Goal: Use online tool/utility: Utilize a website feature to perform a specific function

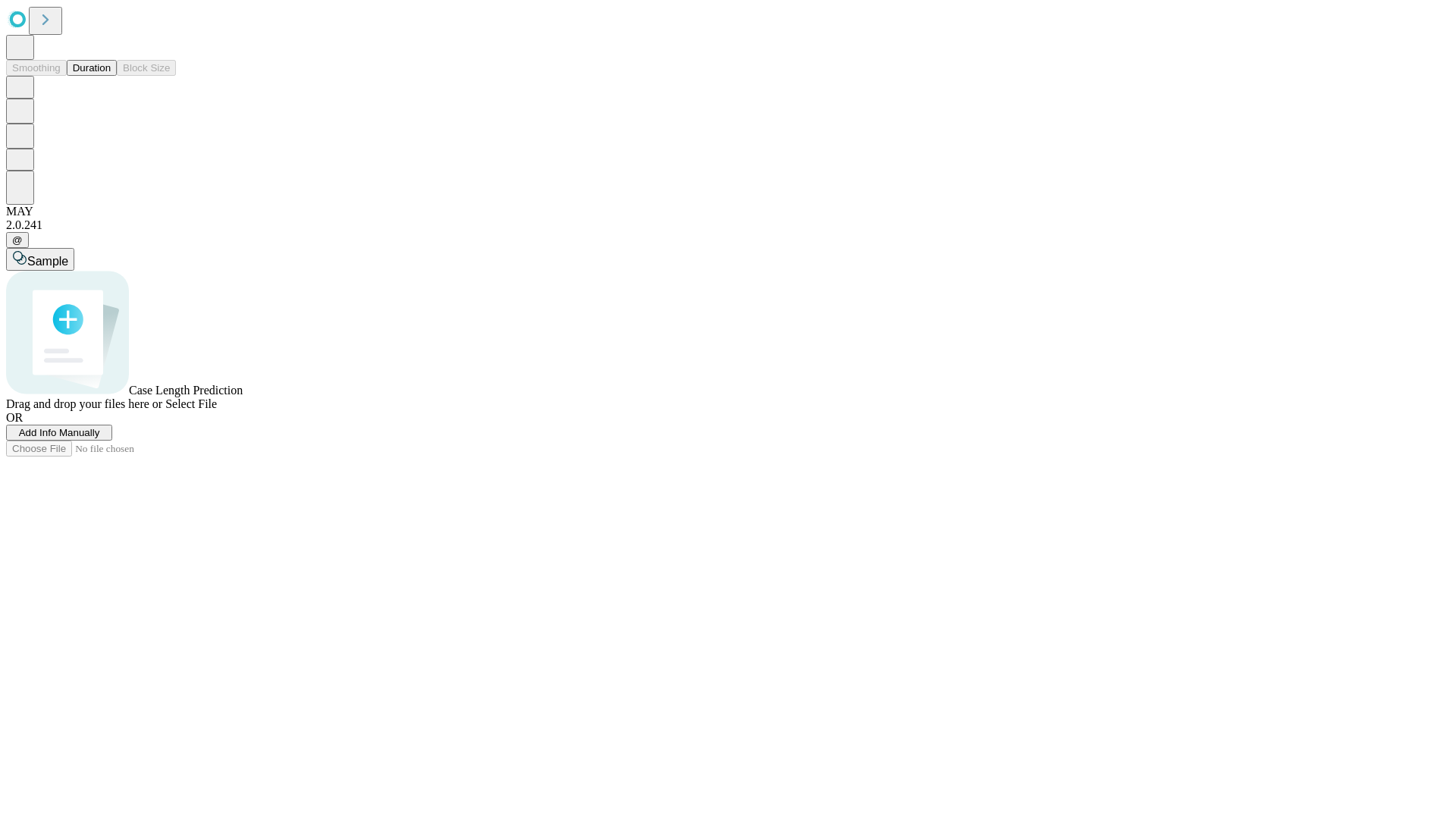
click at [111, 76] on button "Duration" at bounding box center [92, 67] width 50 height 16
click at [217, 410] on span "Select File" at bounding box center [191, 403] width 52 height 13
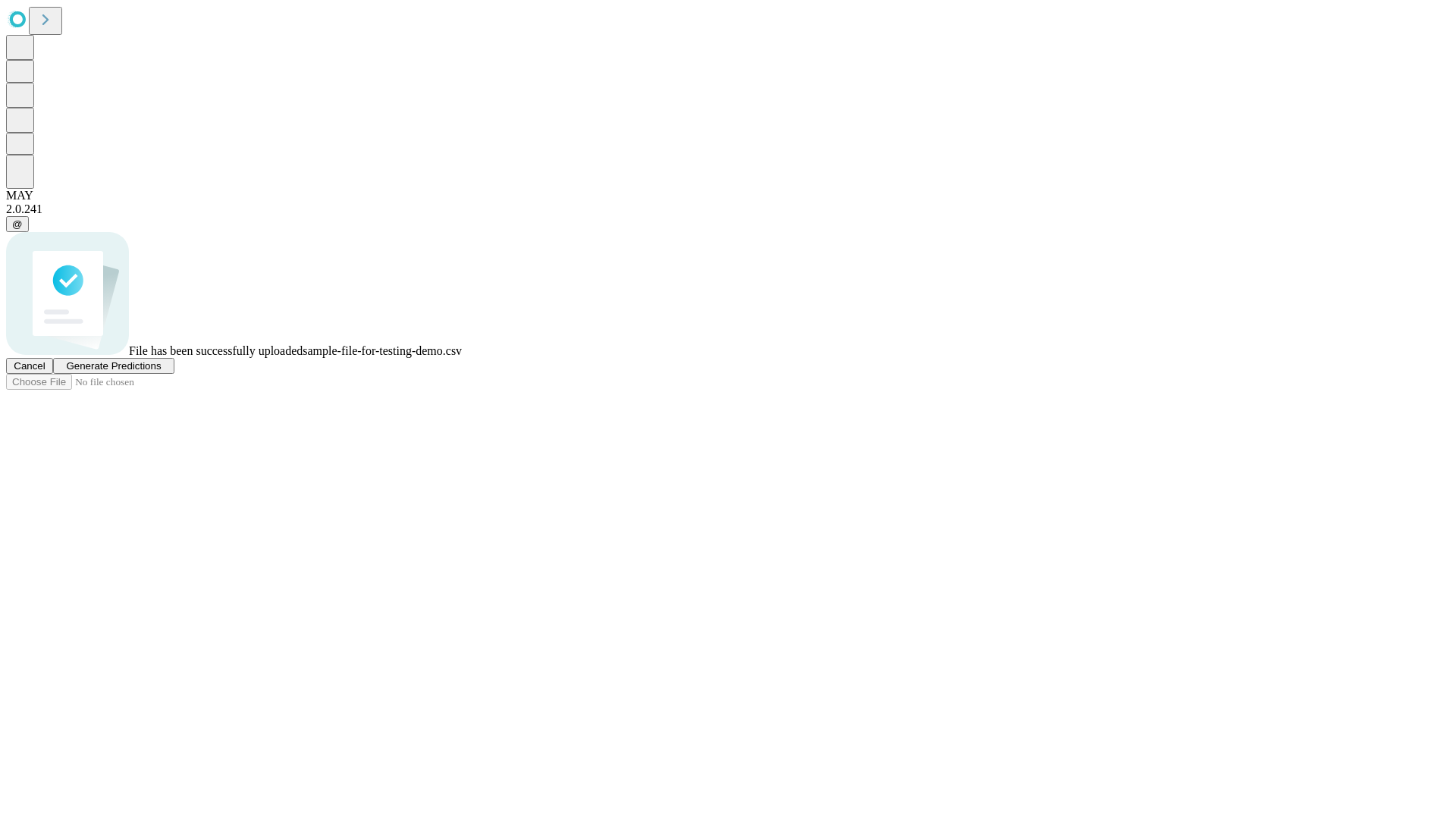
click at [161, 372] on span "Generate Predictions" at bounding box center [113, 366] width 95 height 11
